Goal: Information Seeking & Learning: Understand process/instructions

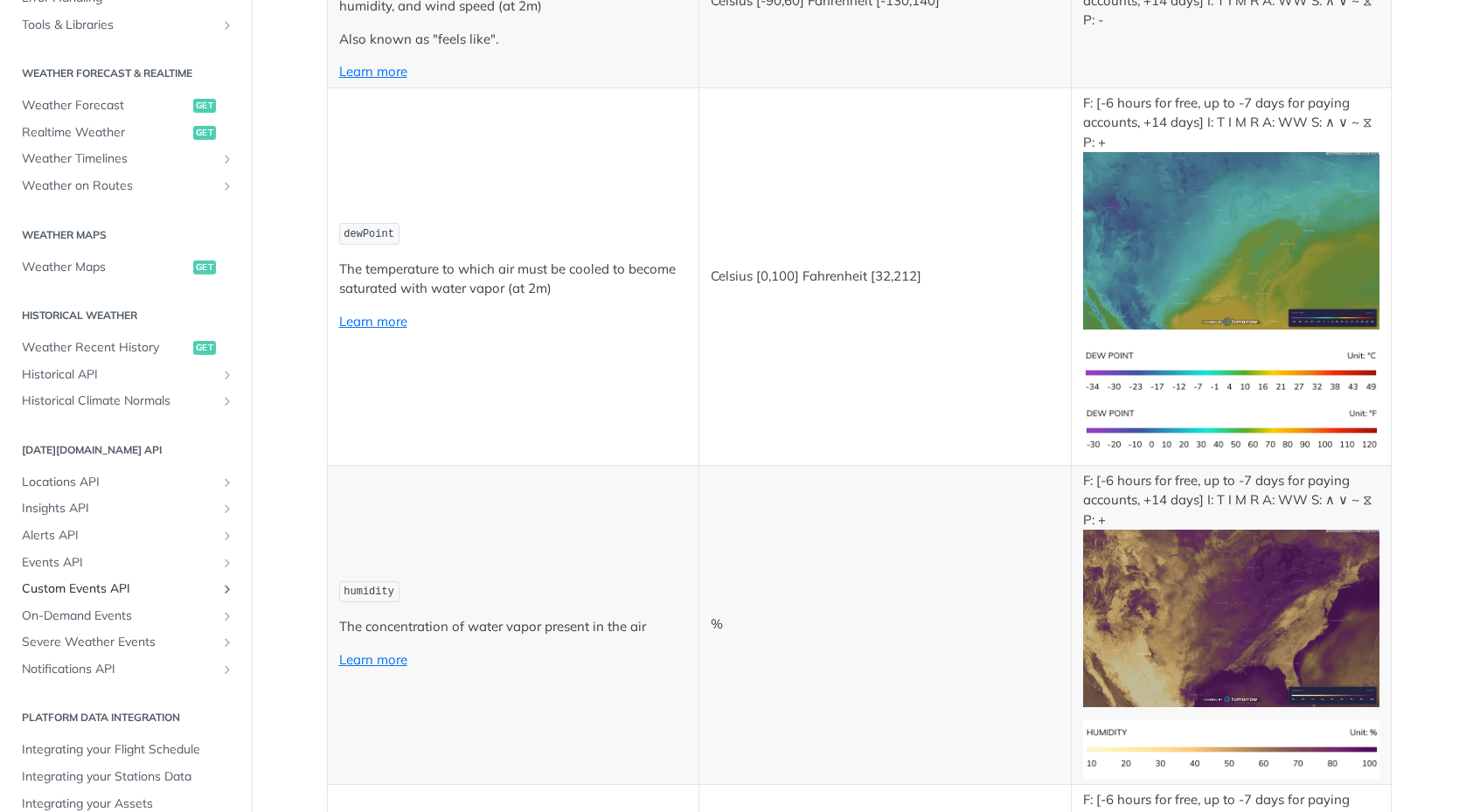
scroll to position [816, 0]
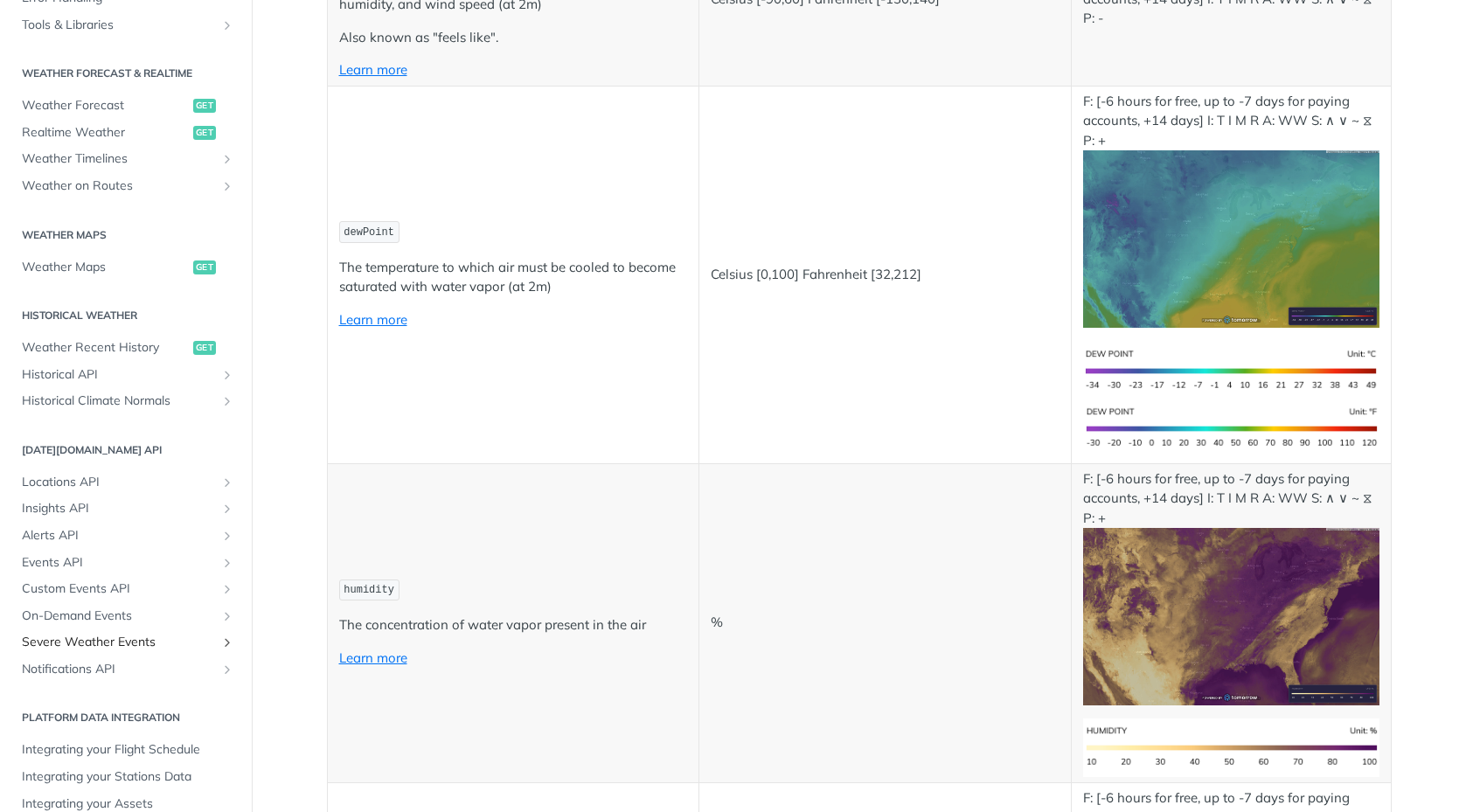
click at [101, 634] on span "Severe Weather Events" at bounding box center [118, 642] width 194 height 17
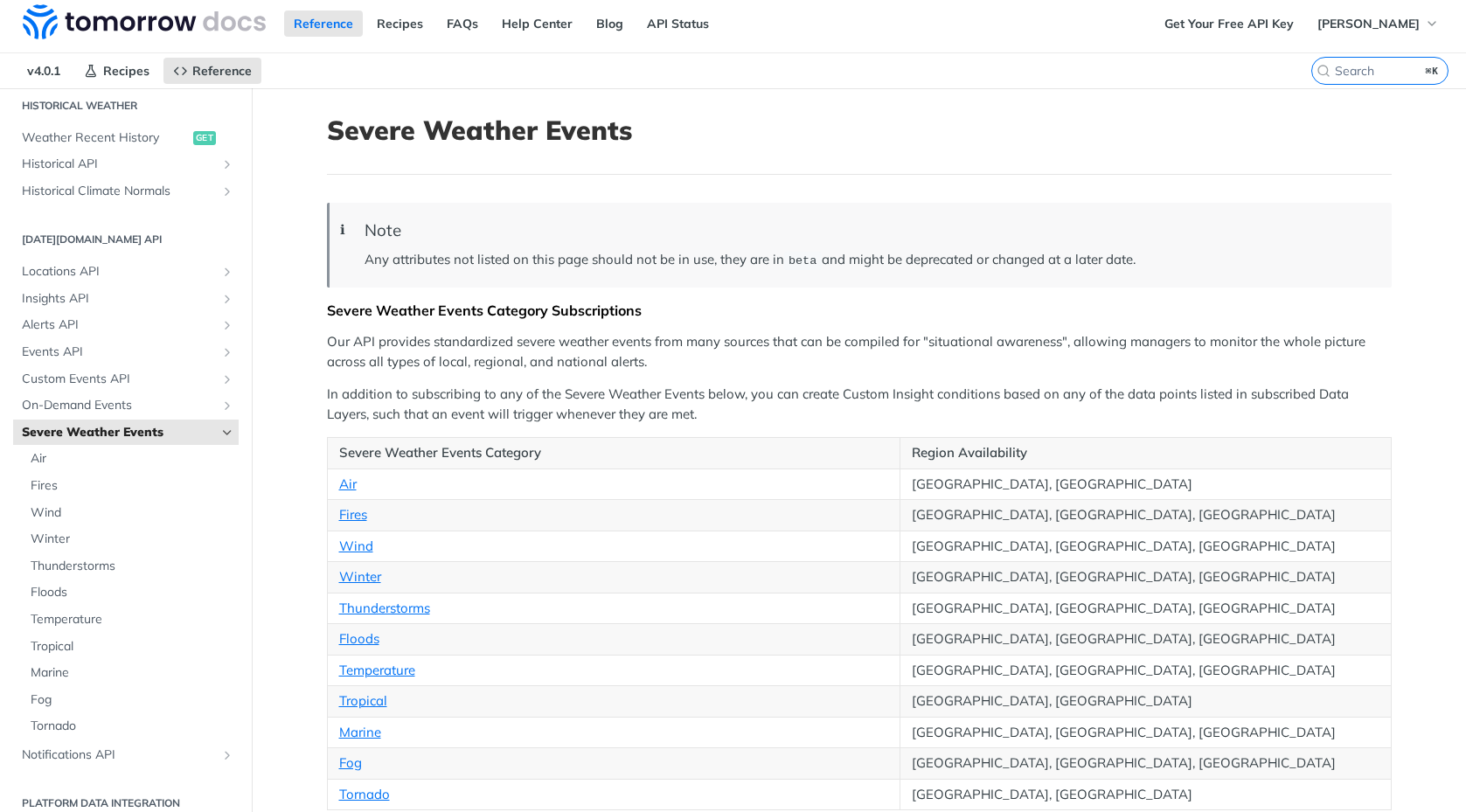
scroll to position [10, 0]
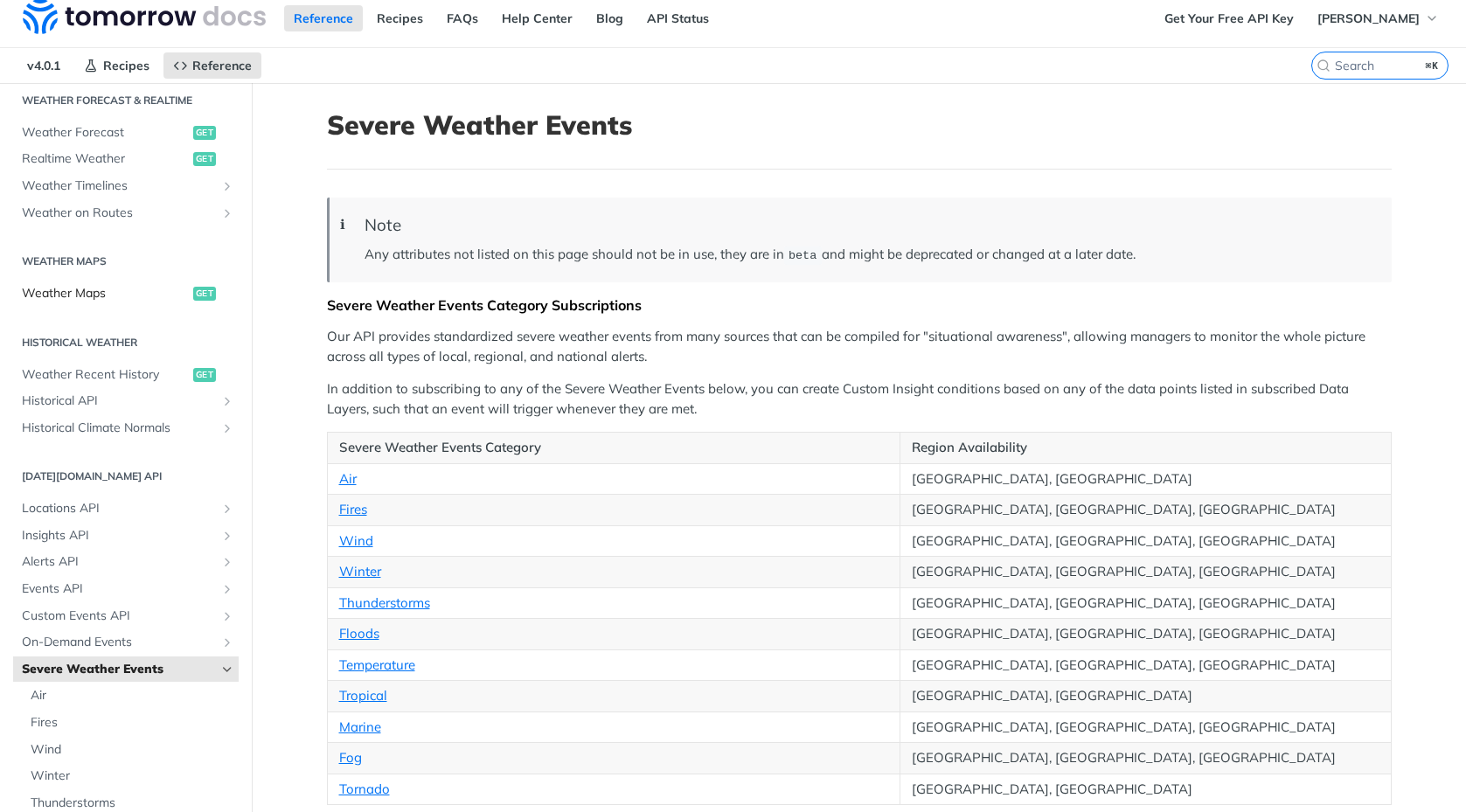
click at [87, 288] on span "Weather Maps" at bounding box center [105, 294] width 167 height 17
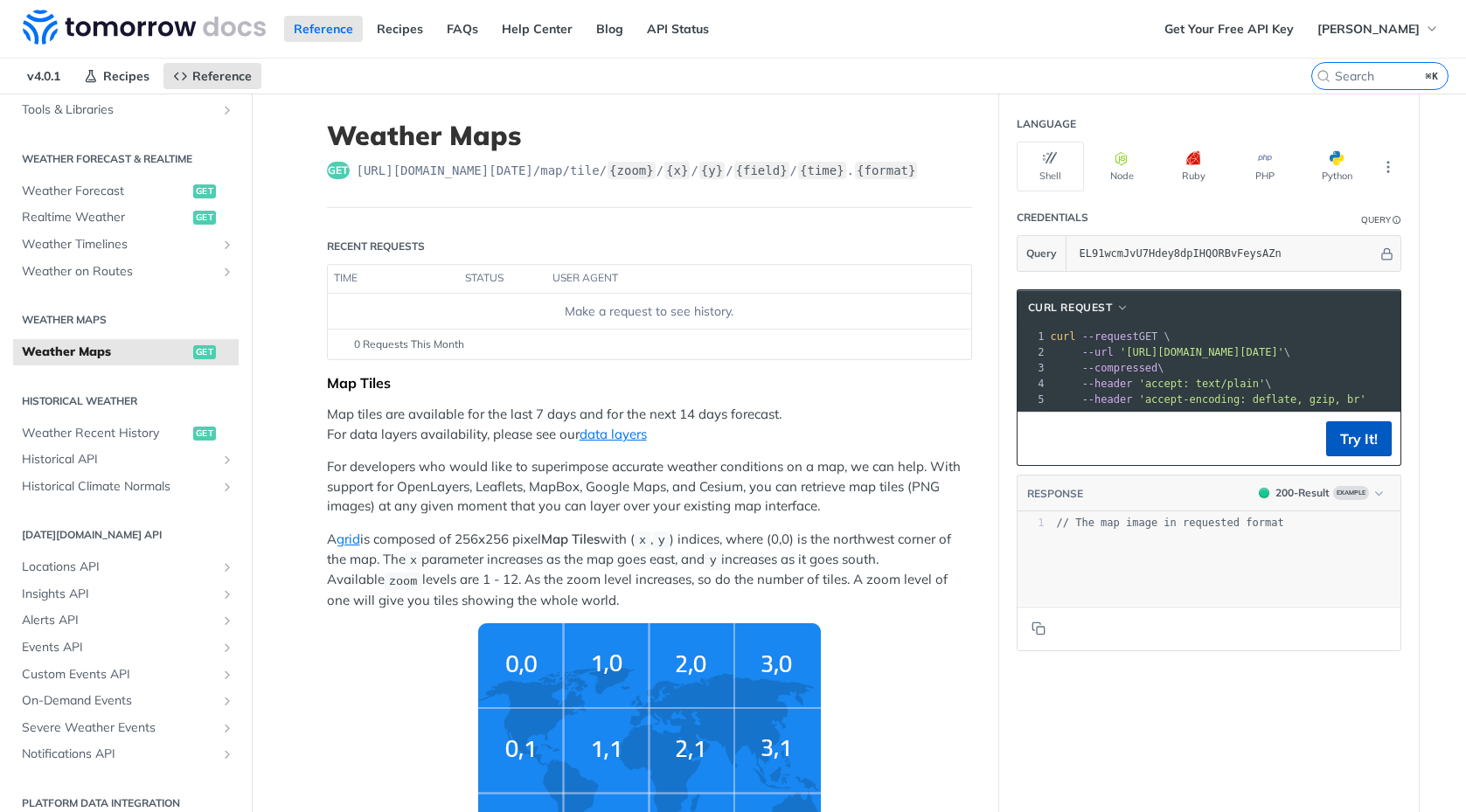
click at [1358, 442] on button "Try It!" at bounding box center [1359, 439] width 66 height 35
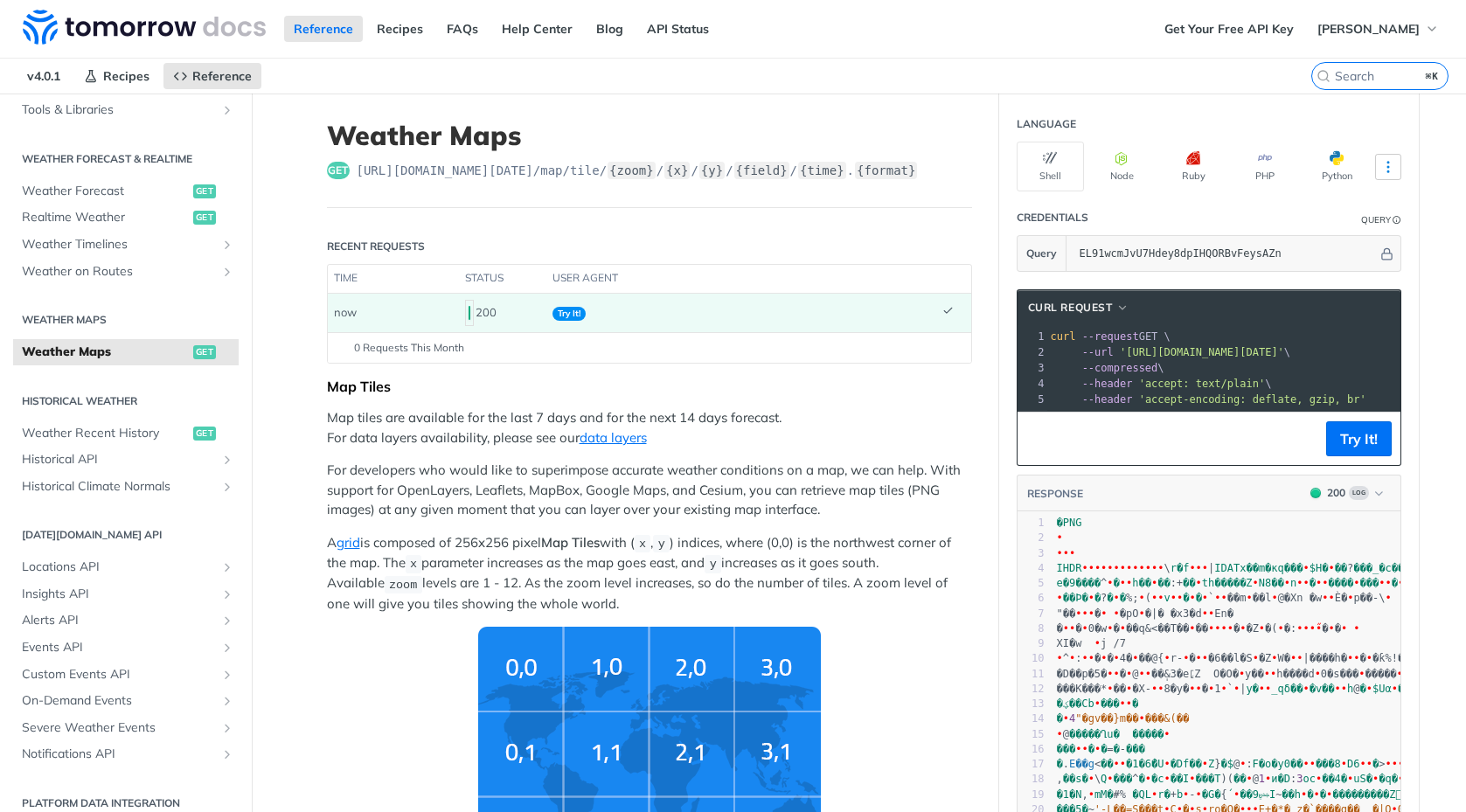
click at [1384, 167] on icon "More ellipsis" at bounding box center [1388, 167] width 15 height 15
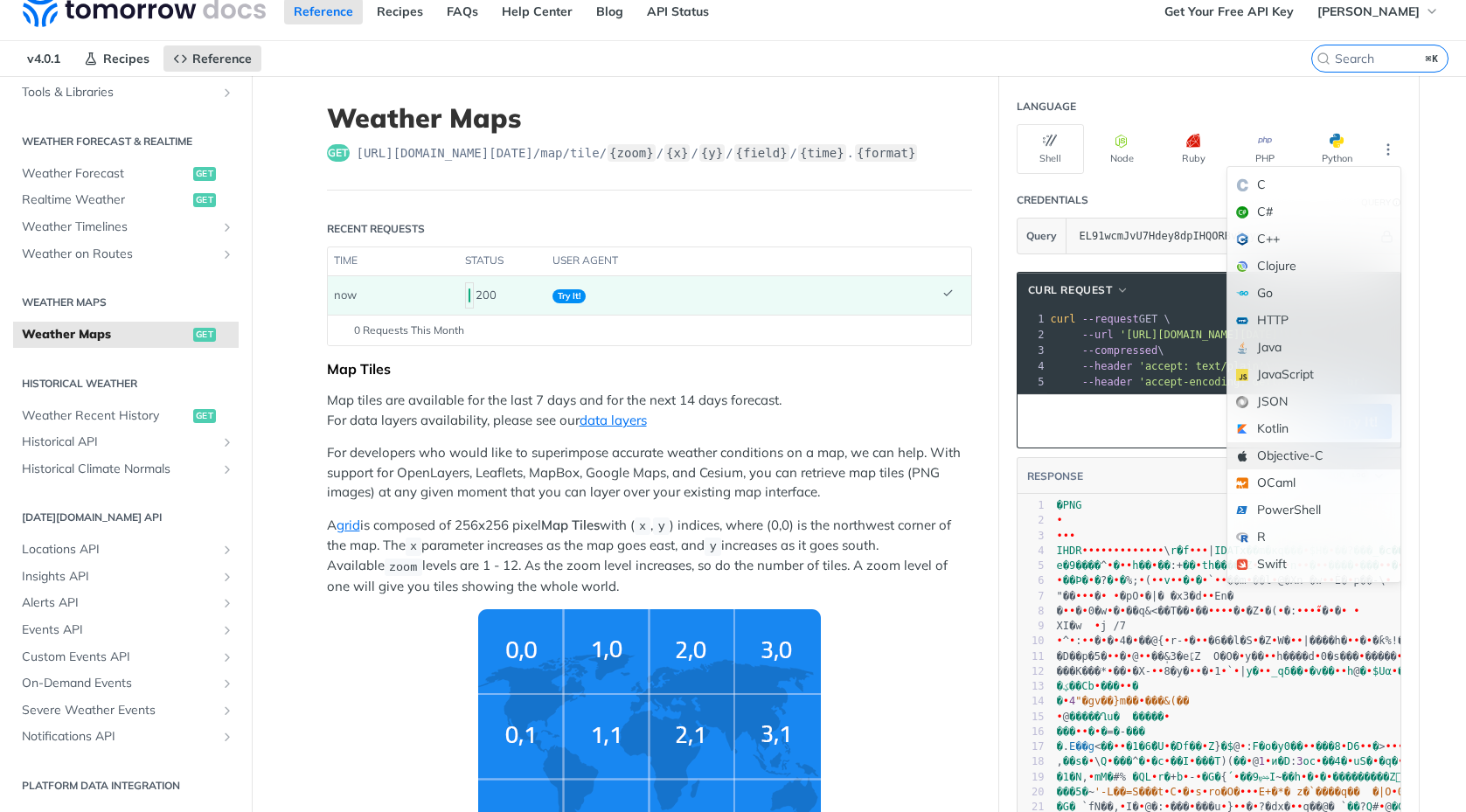
scroll to position [10, 0]
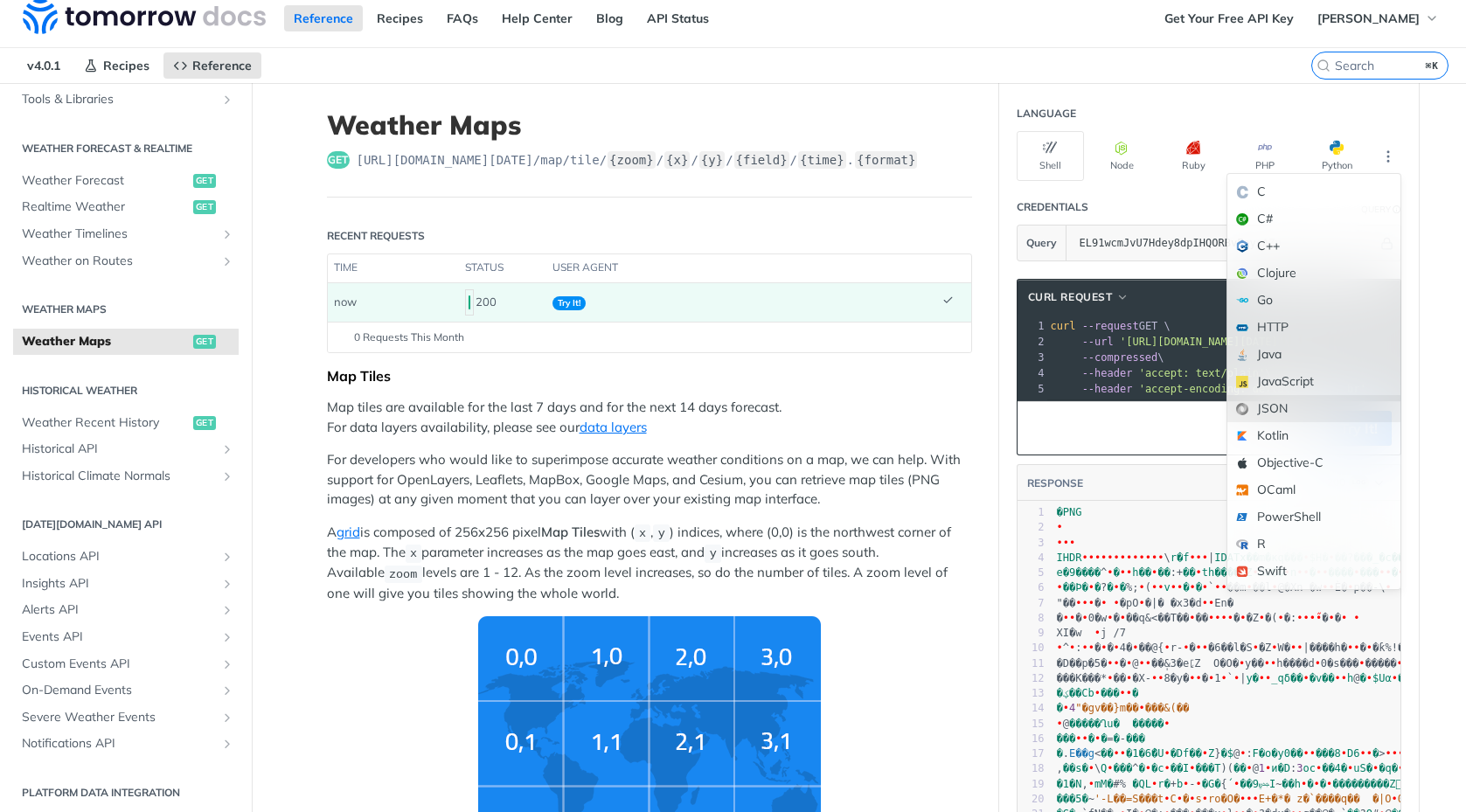
click at [1300, 412] on div "JSON" at bounding box center [1313, 408] width 173 height 27
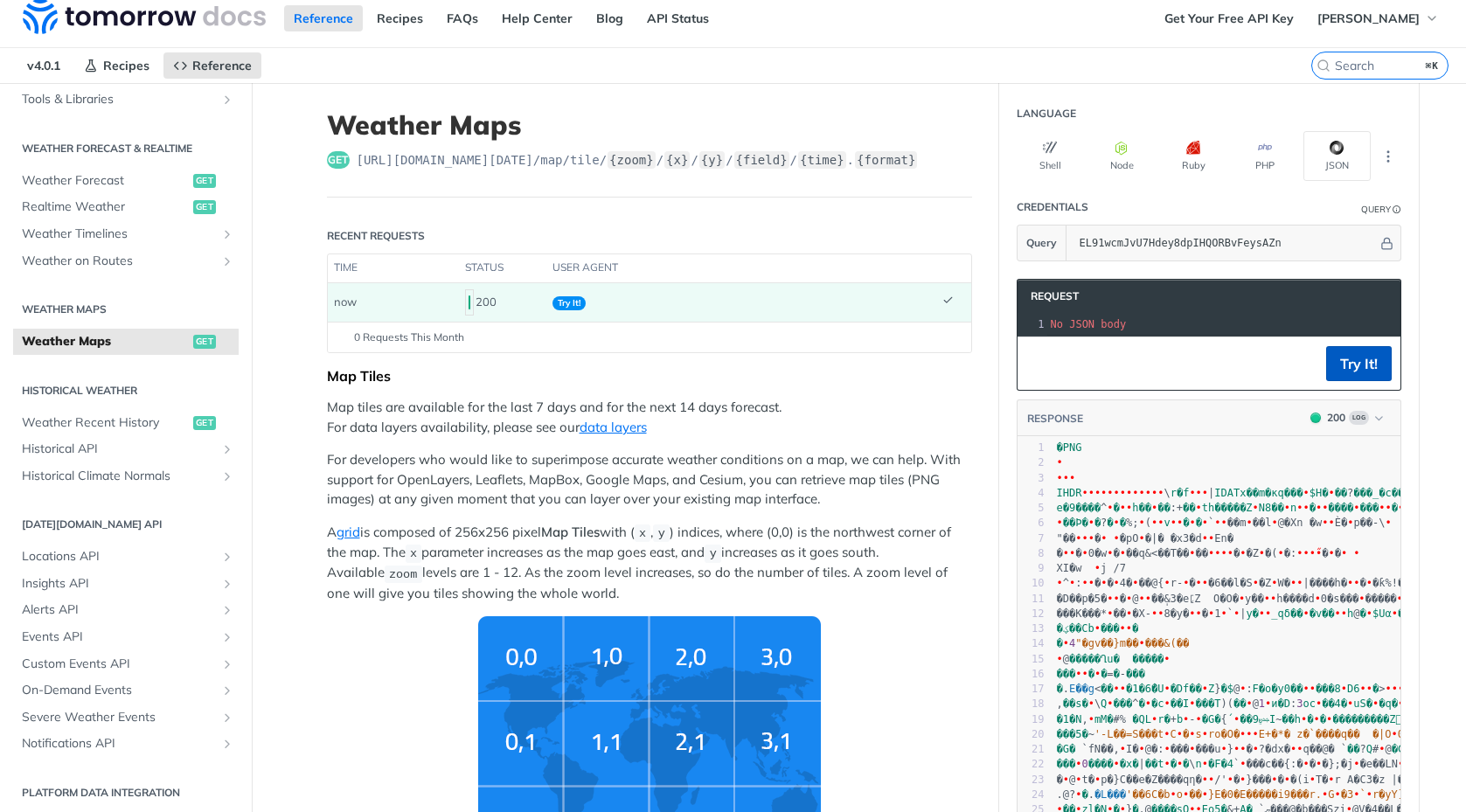
click at [1354, 364] on button "Try It!" at bounding box center [1359, 364] width 66 height 35
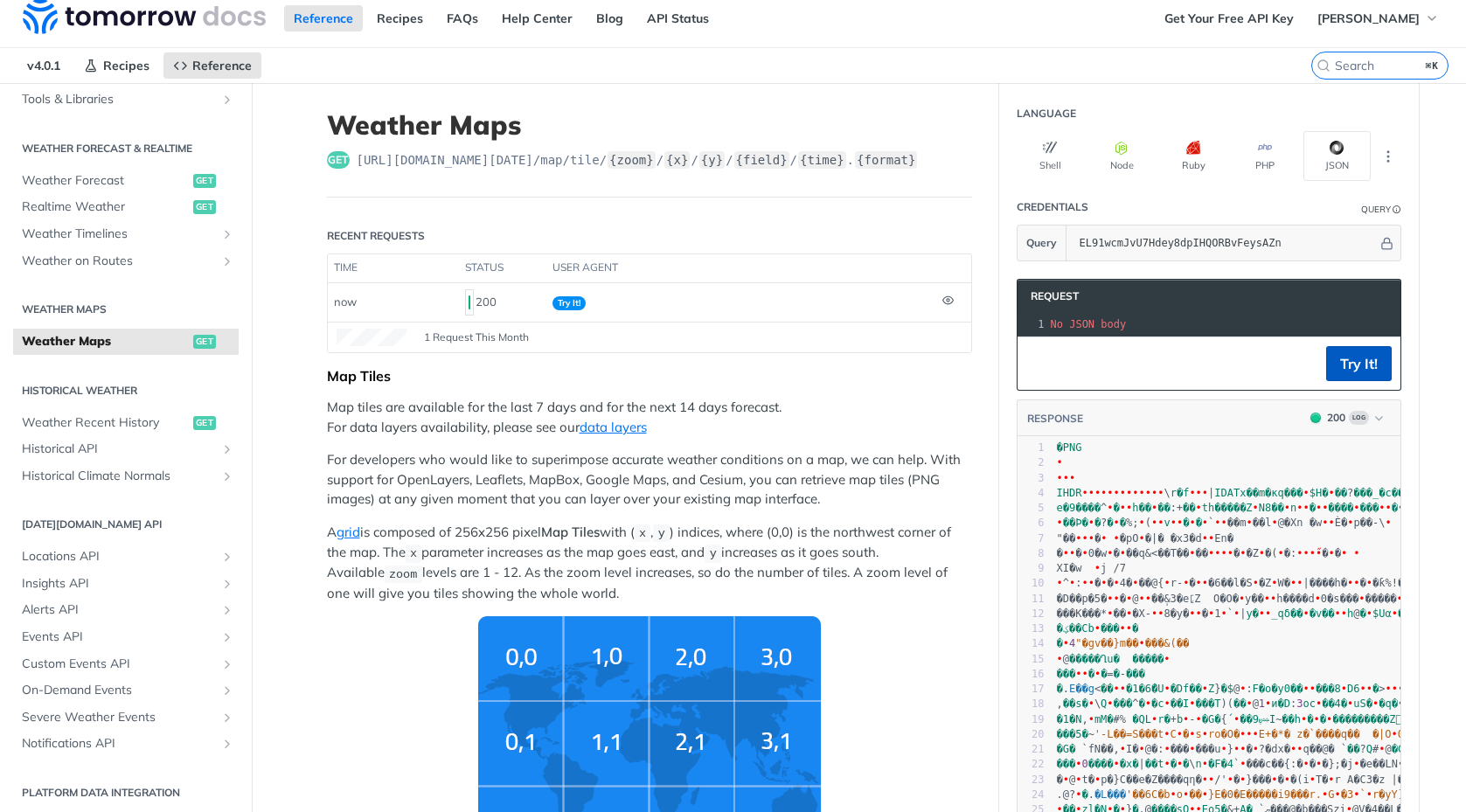
click at [1354, 364] on button "Try It!" at bounding box center [1359, 364] width 66 height 35
click at [953, 287] on td at bounding box center [953, 302] width 35 height 38
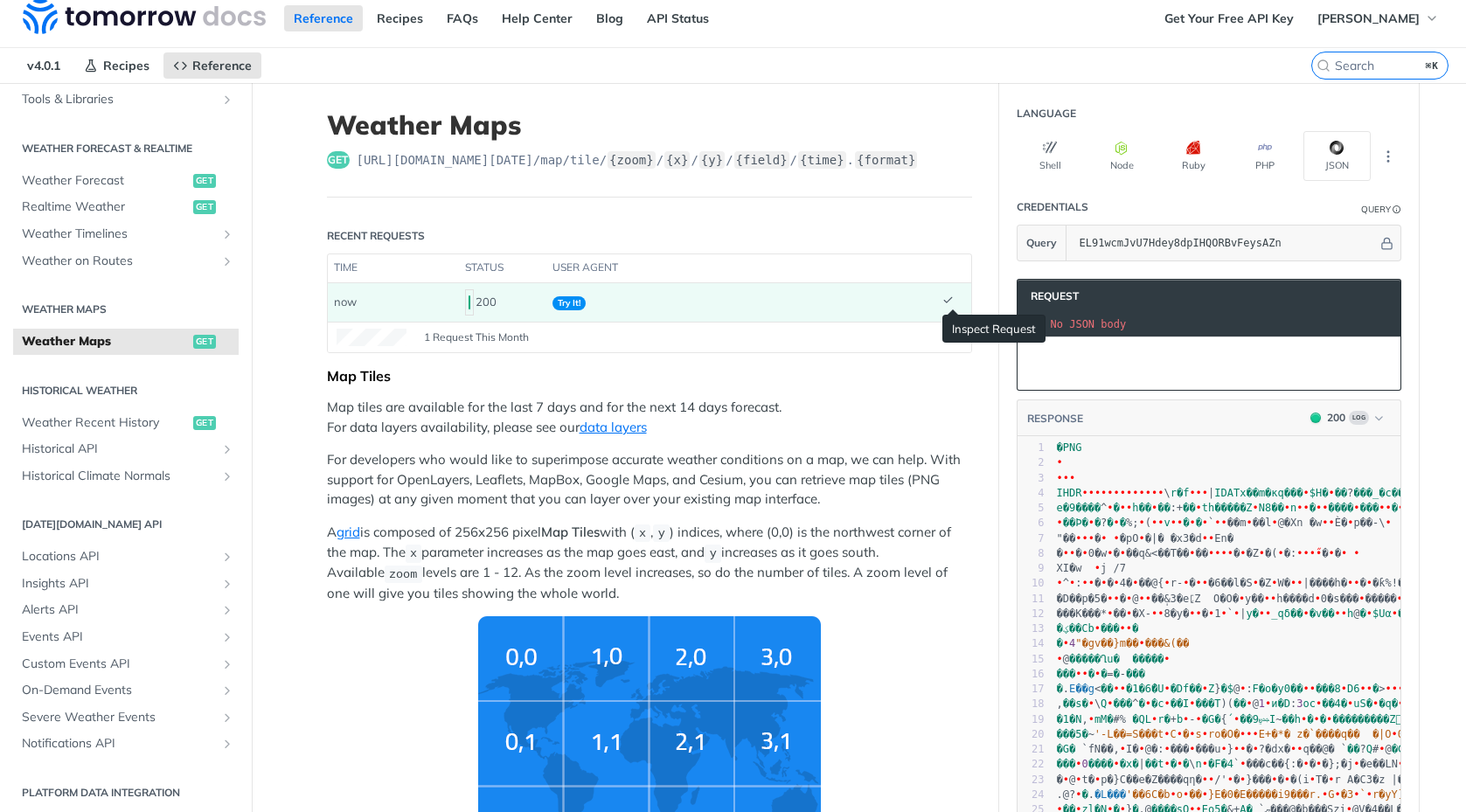
click at [951, 299] on icon at bounding box center [948, 300] width 8 height 5
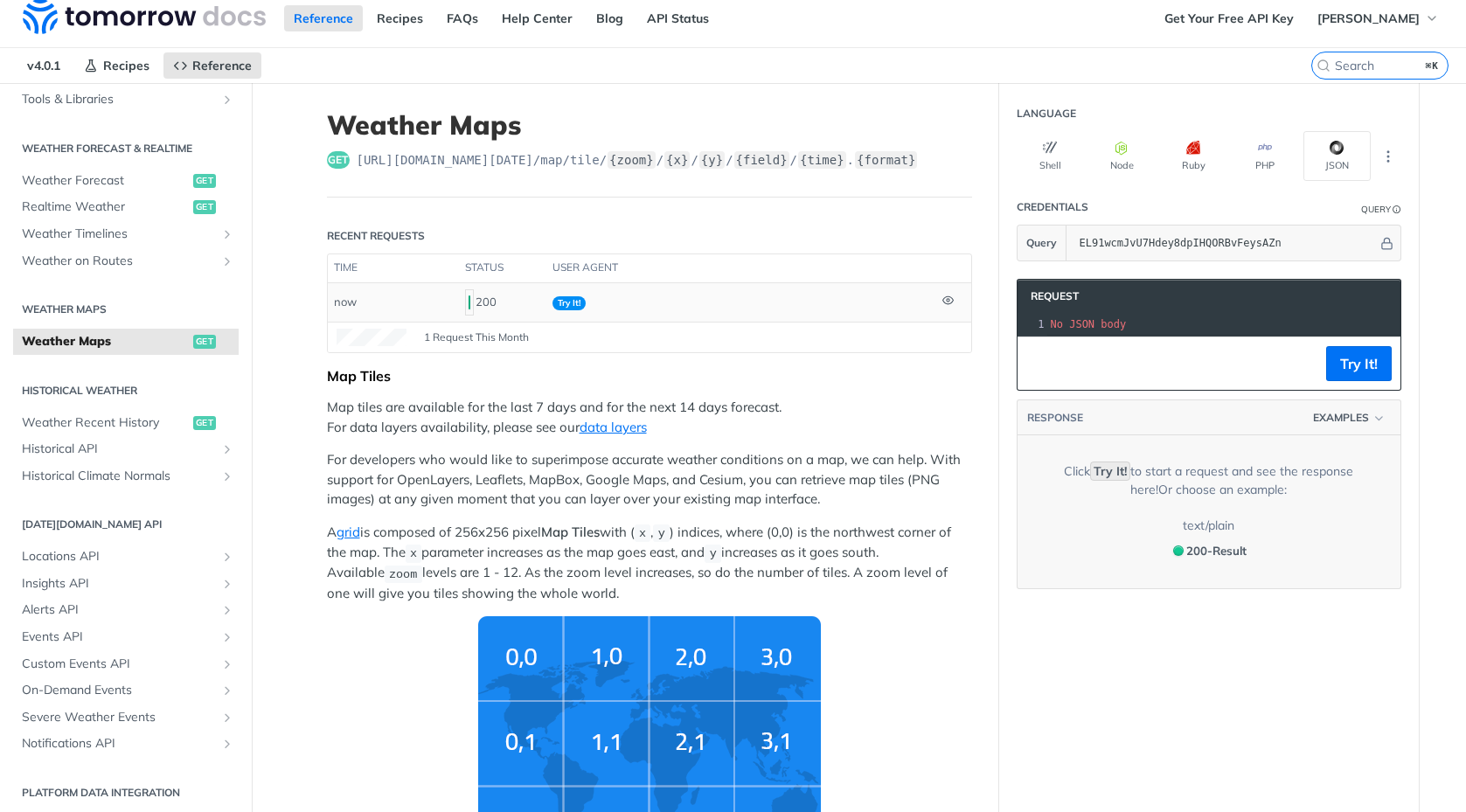
click at [951, 299] on icon at bounding box center [948, 301] width 11 height 11
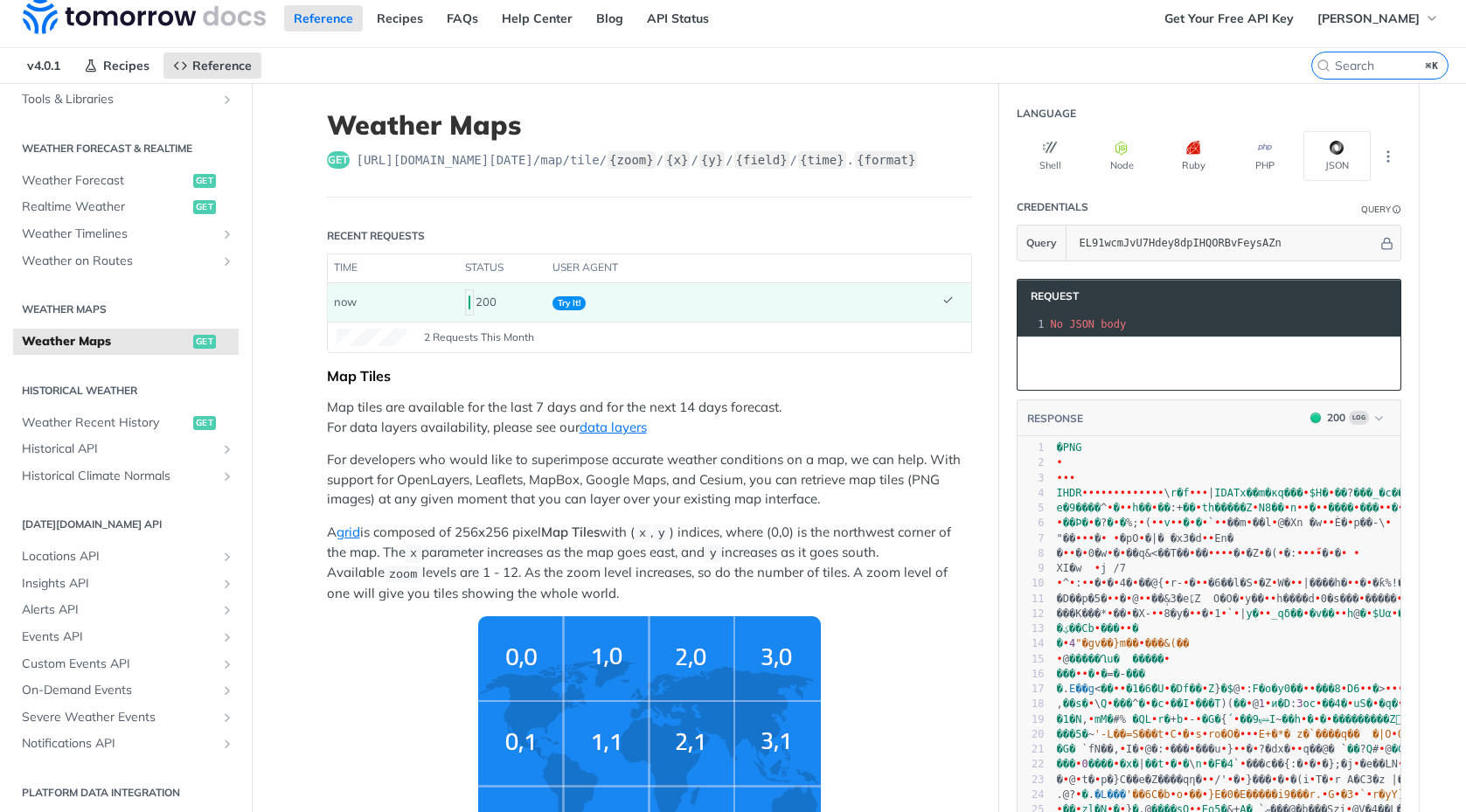
click at [951, 299] on icon at bounding box center [948, 300] width 8 height 5
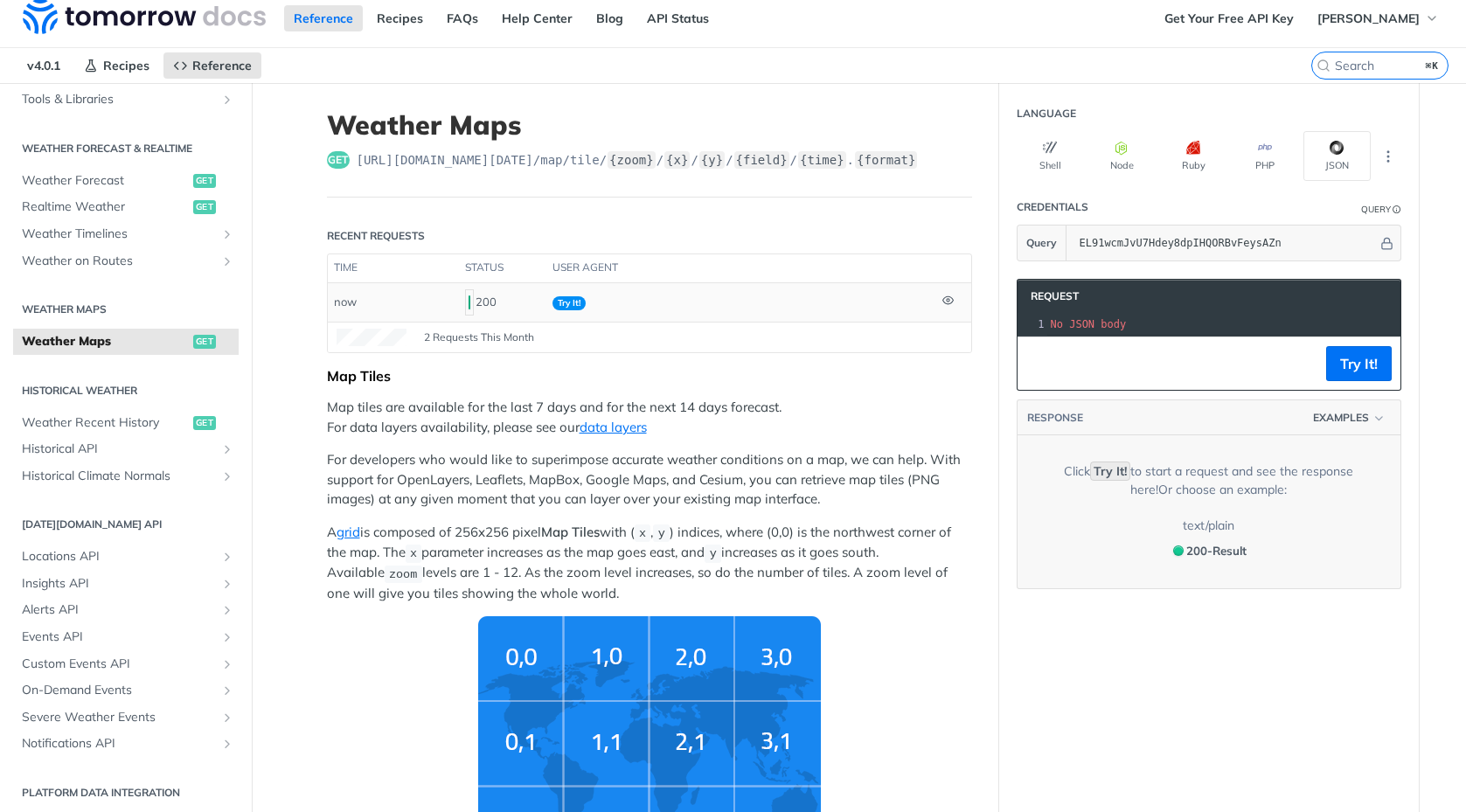
click at [1343, 156] on span "button" at bounding box center [1336, 149] width 14 height 18
click at [1381, 156] on icon "More ellipsis" at bounding box center [1388, 156] width 15 height 15
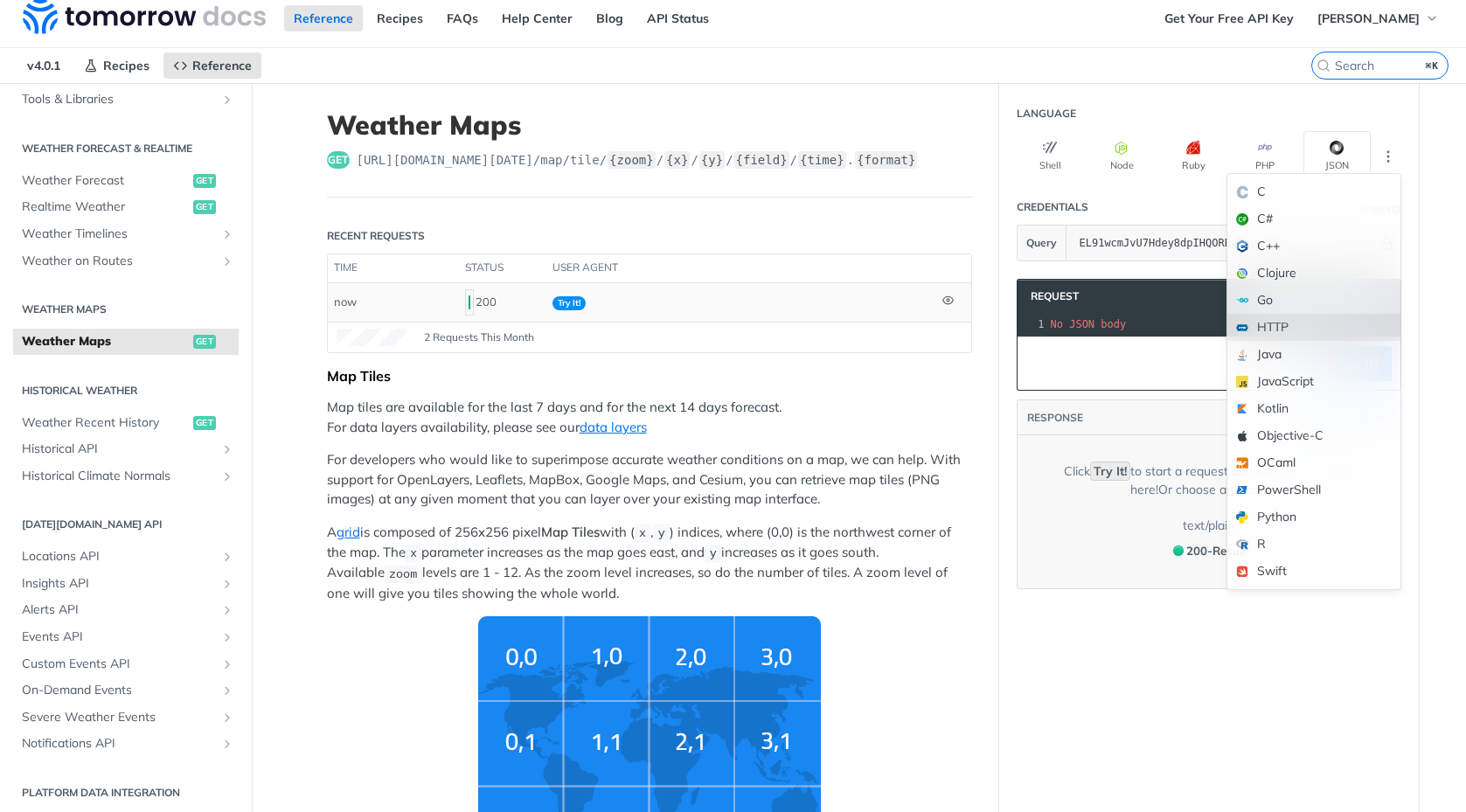
click at [1306, 328] on div "HTTP" at bounding box center [1313, 327] width 173 height 27
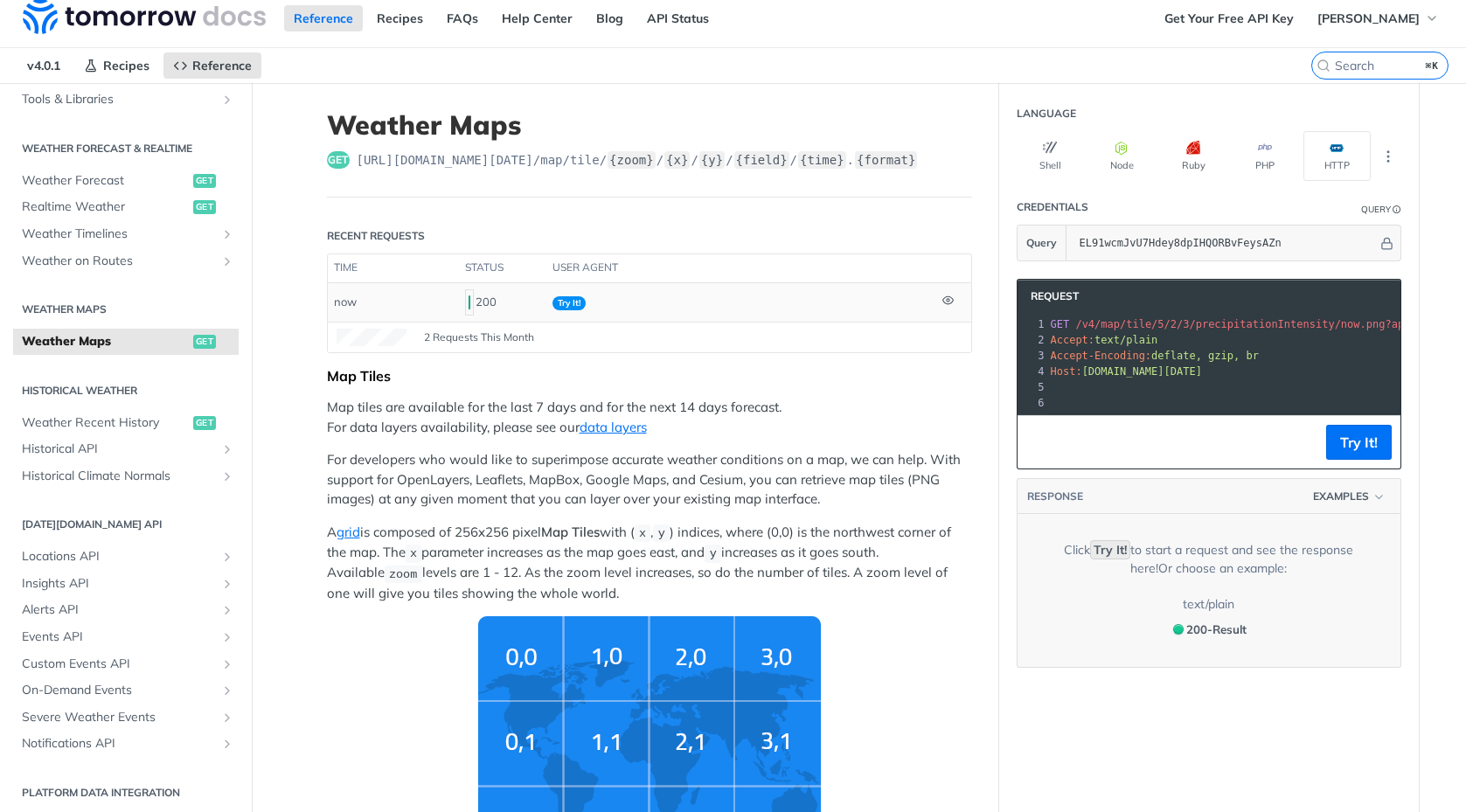
click at [1242, 394] on pre "​" at bounding box center [1381, 387] width 668 height 15
click at [1348, 442] on button "Try It!" at bounding box center [1359, 442] width 66 height 35
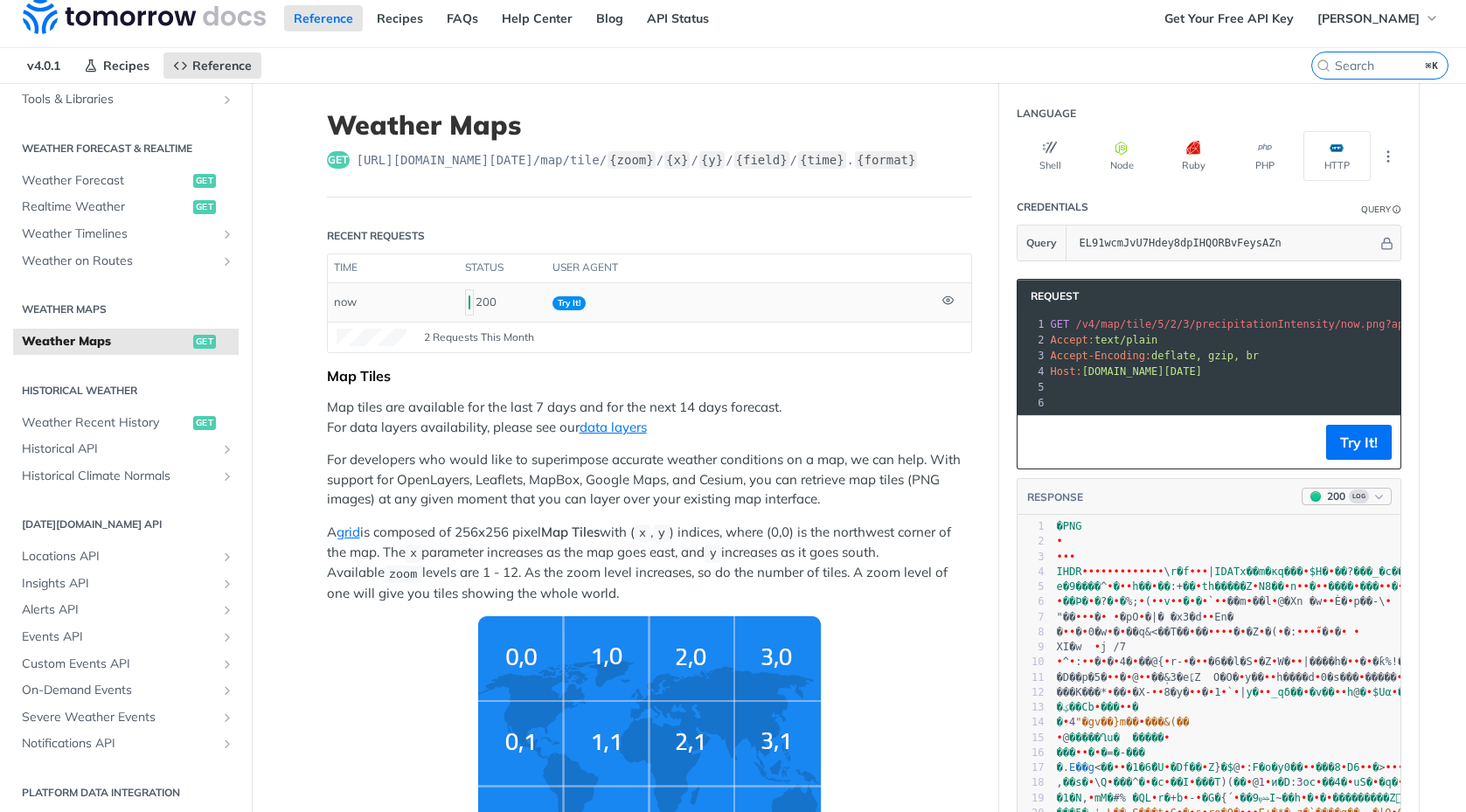
click at [1368, 501] on button "200 Log" at bounding box center [1347, 496] width 90 height 17
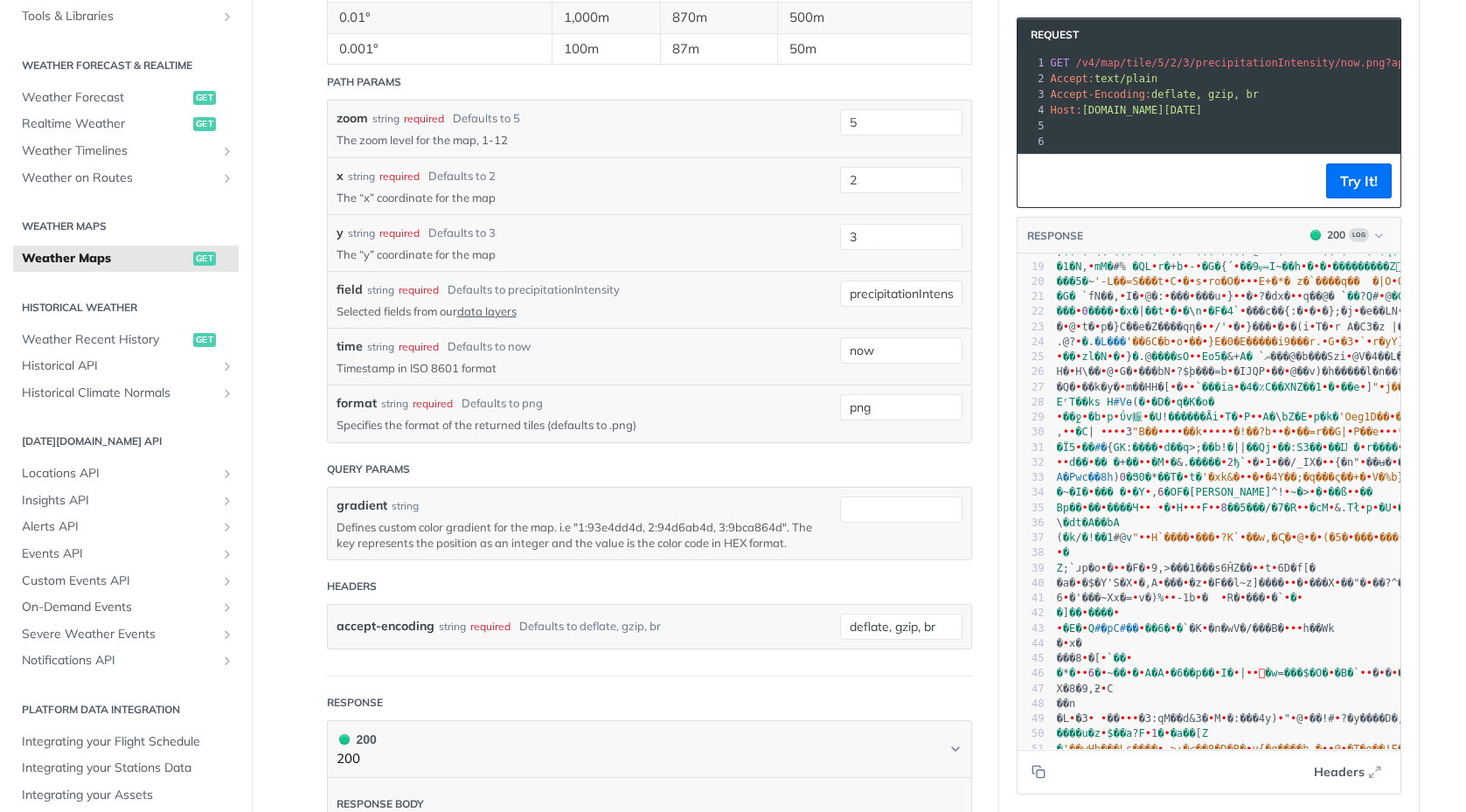
scroll to position [1848, 0]
click at [1035, 775] on icon "Copy to clipboard" at bounding box center [1038, 771] width 14 height 14
